Goal: Navigation & Orientation: Find specific page/section

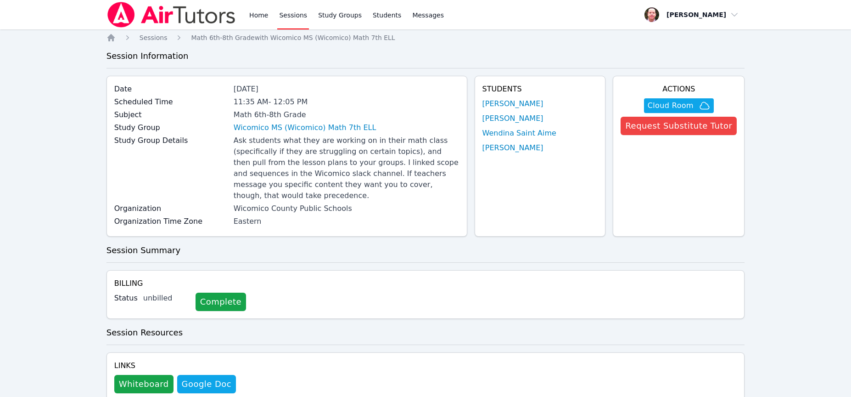
scroll to position [725, 0]
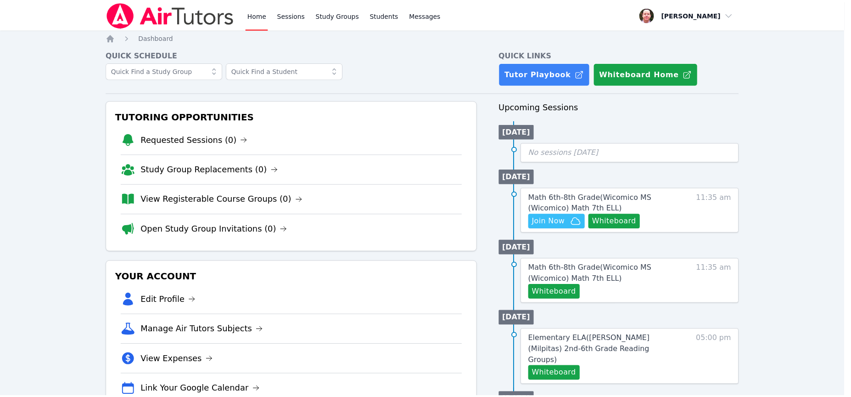
scroll to position [56, 0]
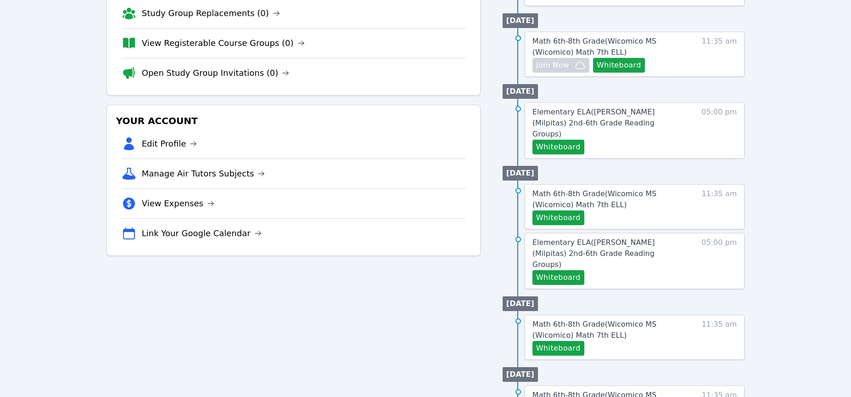
scroll to position [151, 0]
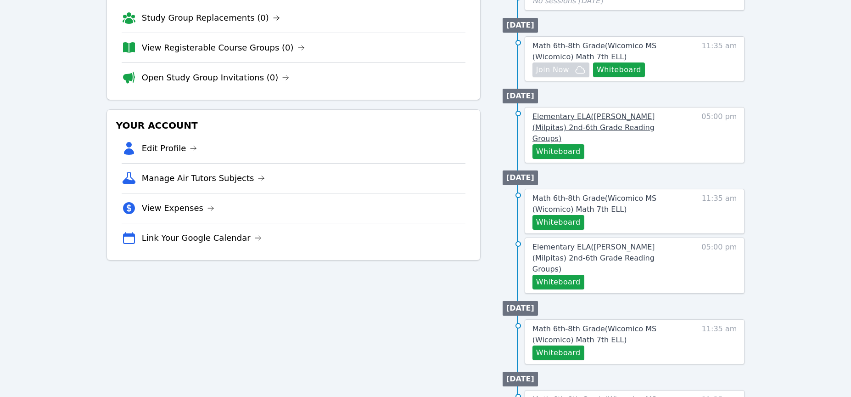
click at [596, 120] on span "Elementary ELA ( Mattos (Milpitas) 2nd-6th Grade Reading Groups )" at bounding box center [594, 127] width 123 height 31
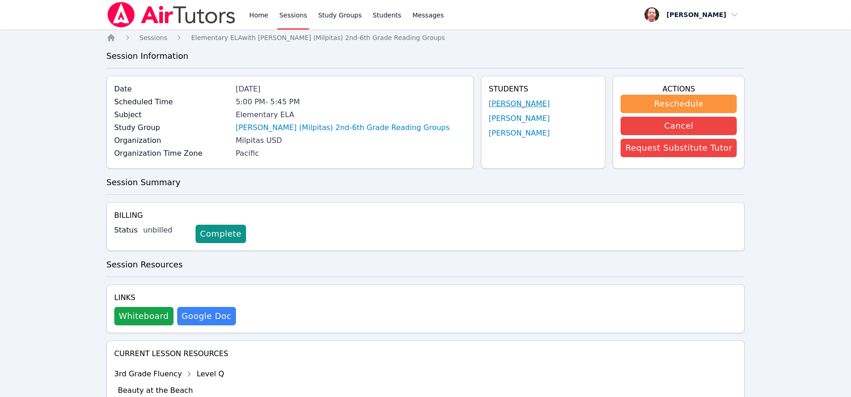
click at [520, 101] on link "Joseph Mireles OConnor" at bounding box center [519, 103] width 61 height 11
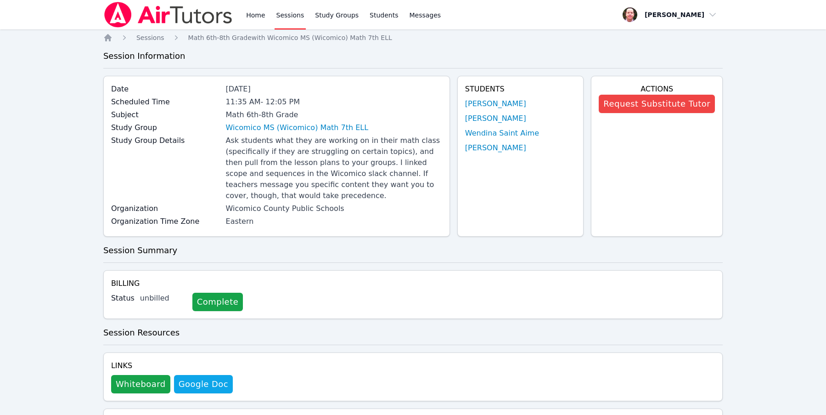
scroll to position [477, 0]
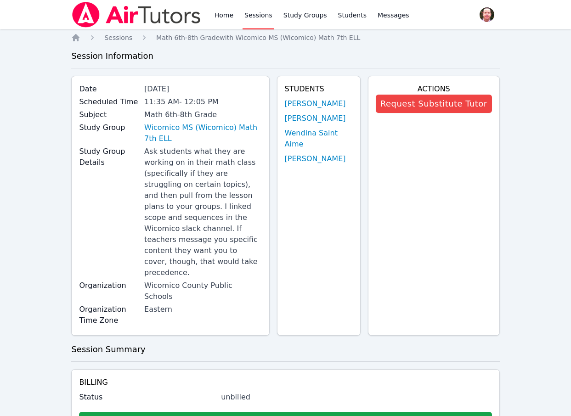
scroll to position [562, 0]
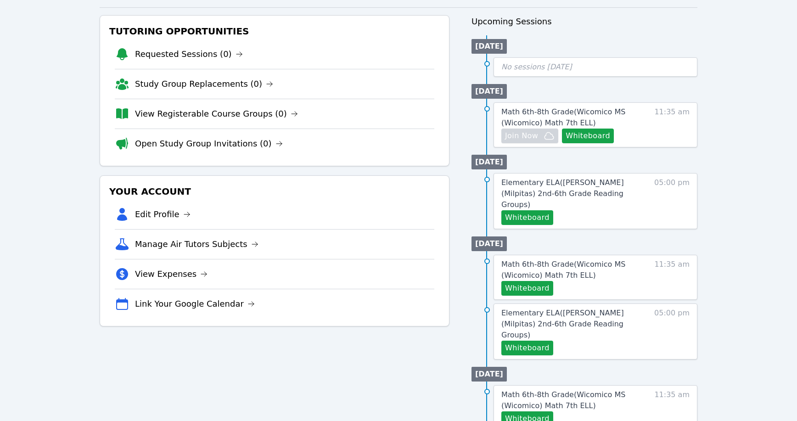
scroll to position [88, 0]
